Goal: Task Accomplishment & Management: Use online tool/utility

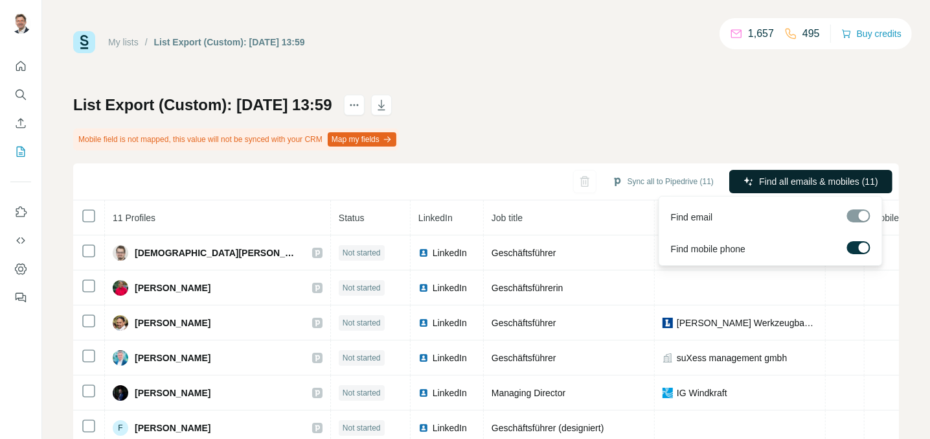
click at [790, 177] on span "Find all emails & mobiles (11)" at bounding box center [818, 181] width 119 height 13
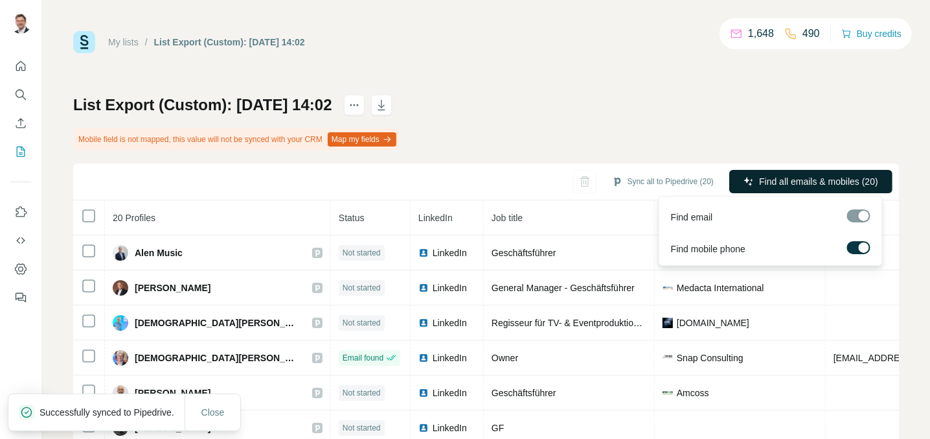
click at [787, 179] on span "Find all emails & mobiles (20)" at bounding box center [818, 181] width 119 height 13
